Goal: Information Seeking & Learning: Learn about a topic

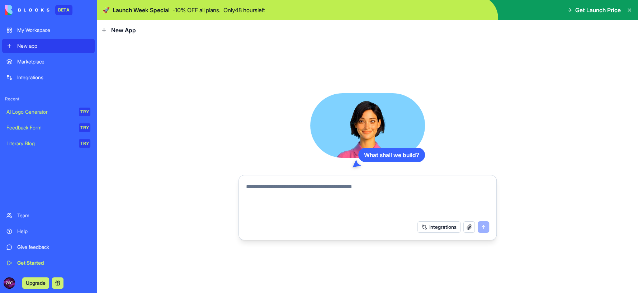
click at [593, 15] on img at bounding box center [367, 10] width 541 height 20
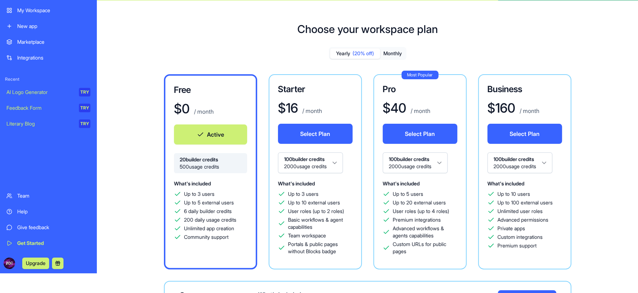
click at [211, 133] on button "Active" at bounding box center [210, 134] width 73 height 20
click at [37, 240] on div "Get Started" at bounding box center [53, 243] width 73 height 7
